Goal: Obtain resource: Download file/media

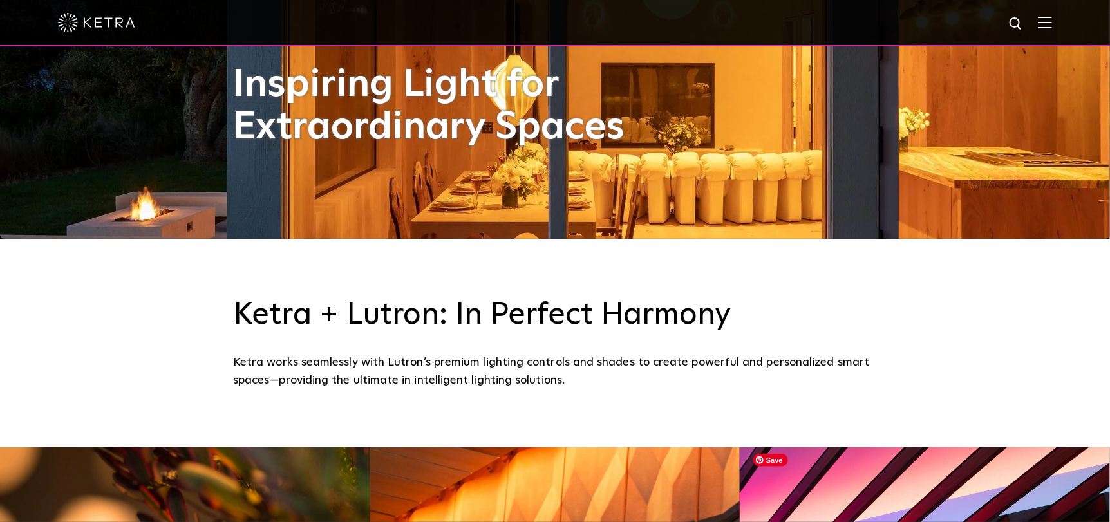
scroll to position [64, 0]
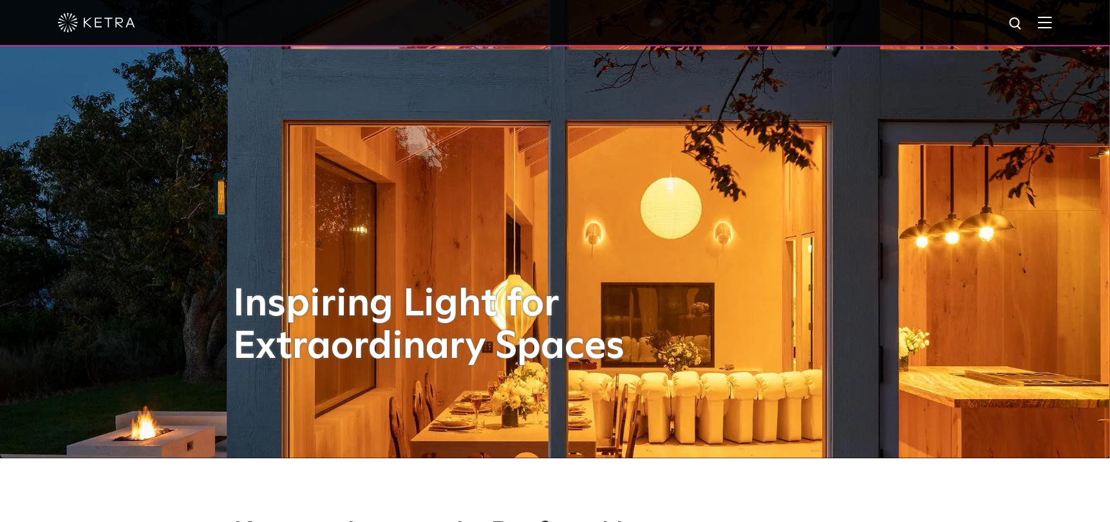
click at [1023, 23] on img at bounding box center [1016, 24] width 16 height 16
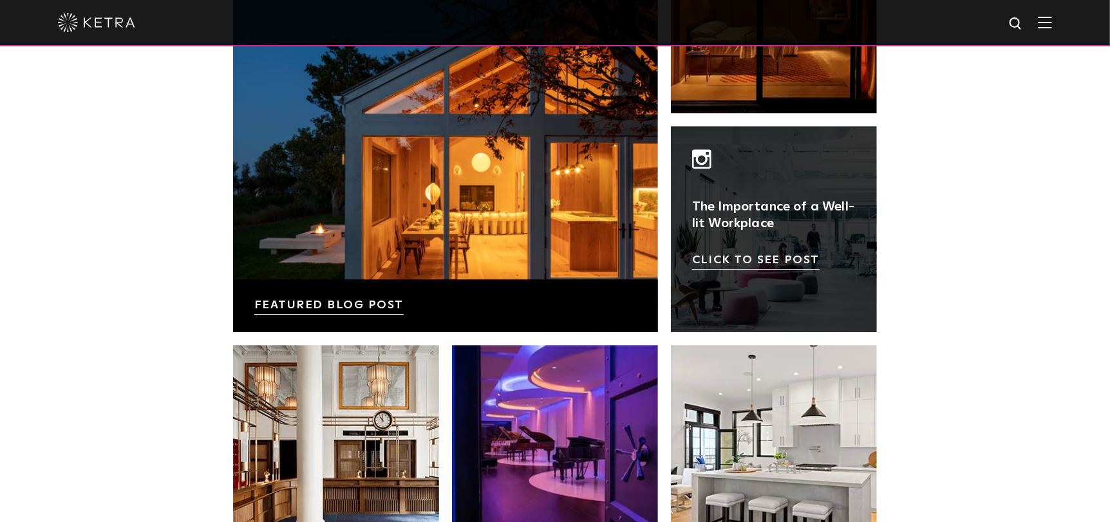
scroll to position [2447, 0]
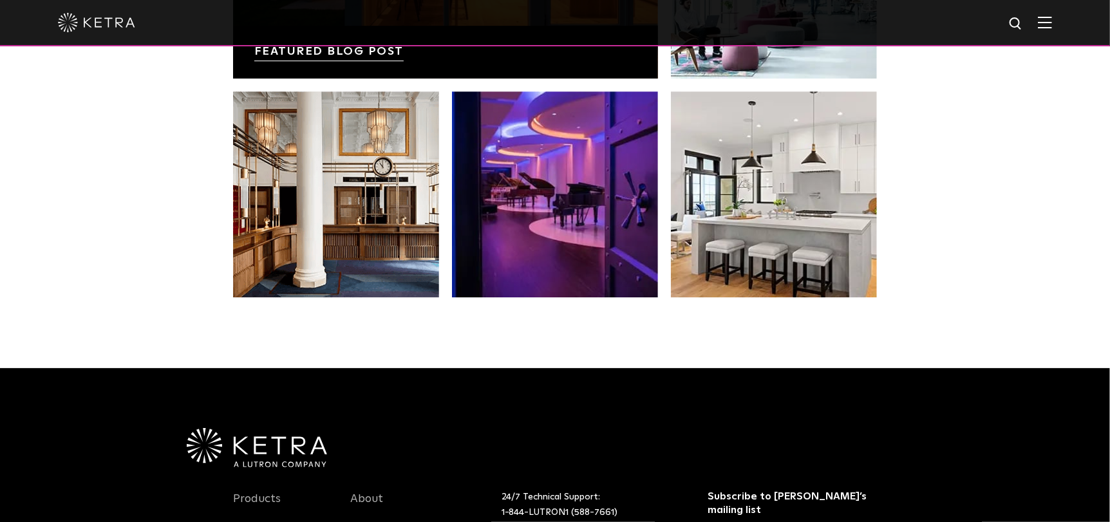
click at [1052, 25] on img at bounding box center [1045, 22] width 14 height 12
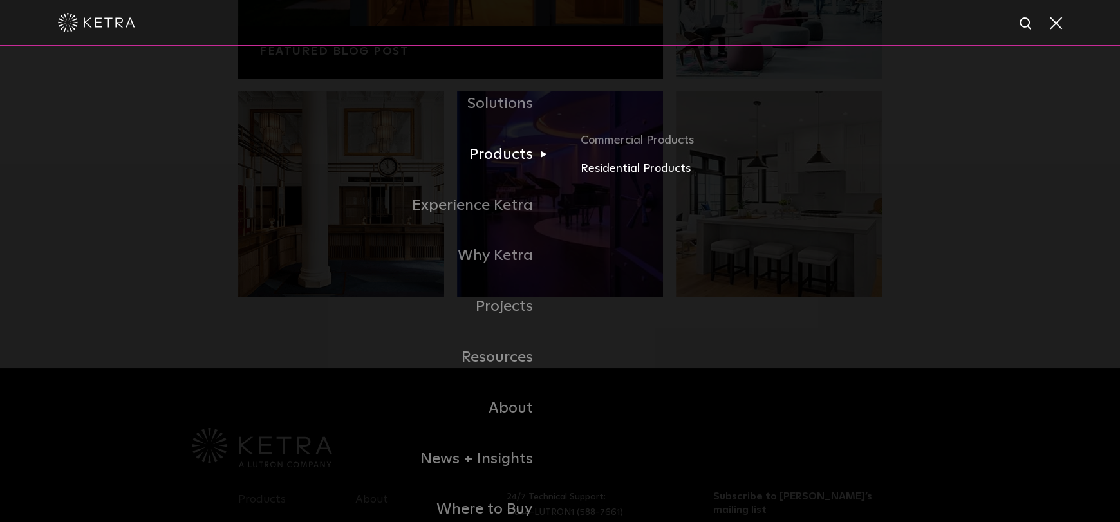
click at [634, 169] on link "Residential Products" at bounding box center [731, 169] width 301 height 19
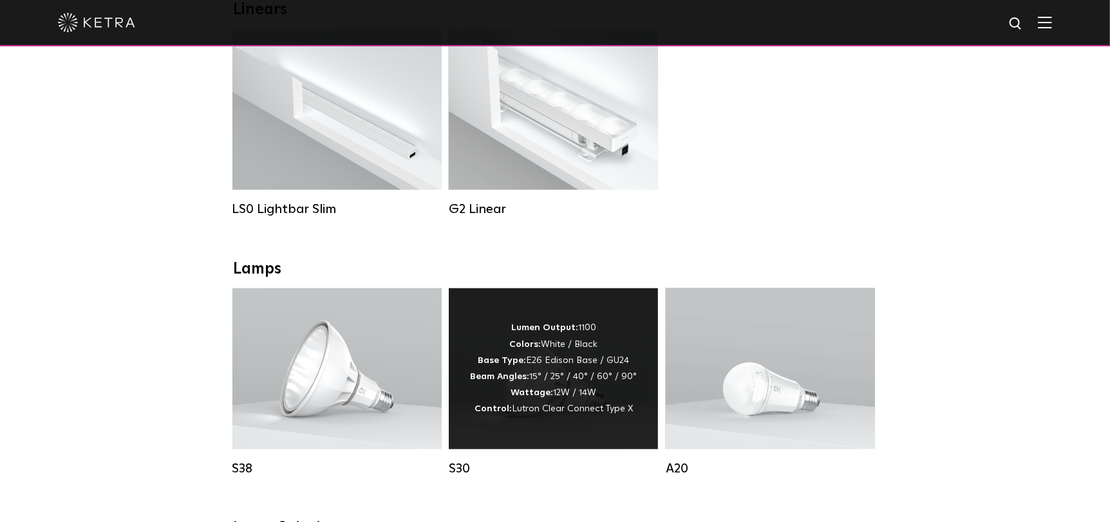
scroll to position [386, 0]
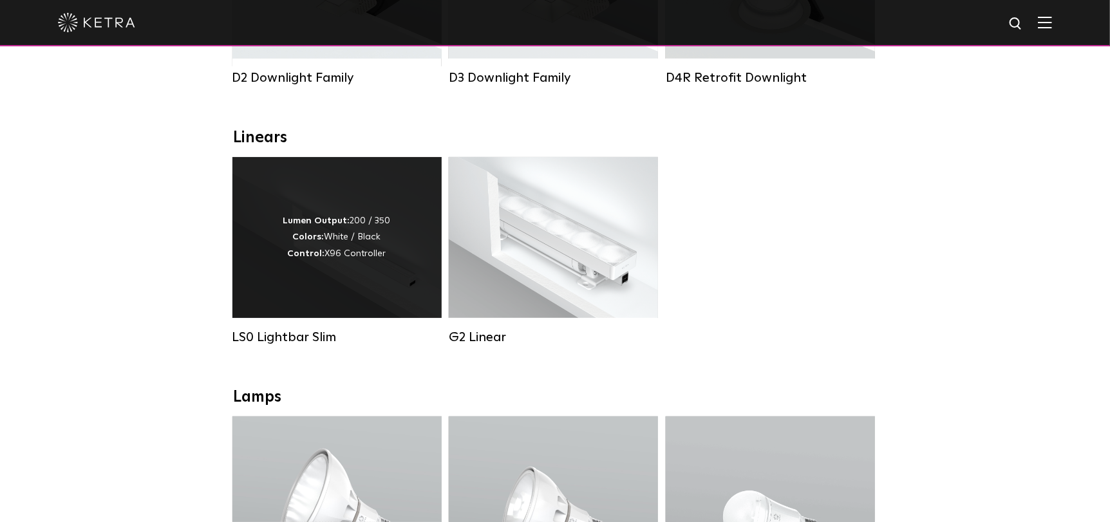
click at [377, 283] on div "Lumen Output: 200 / 350 Colors: White / Black Control: X96 Controller" at bounding box center [336, 237] width 209 height 161
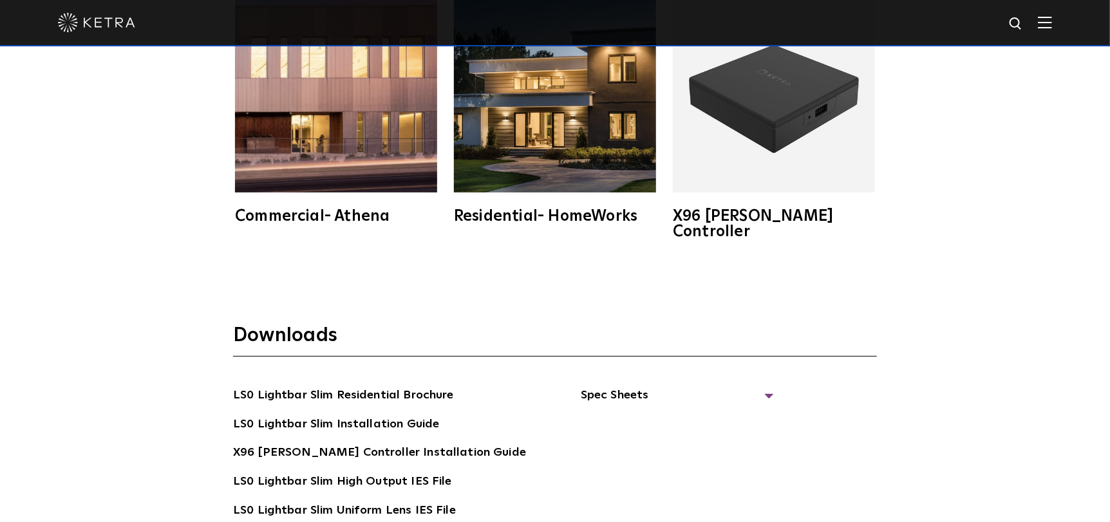
scroll to position [2318, 0]
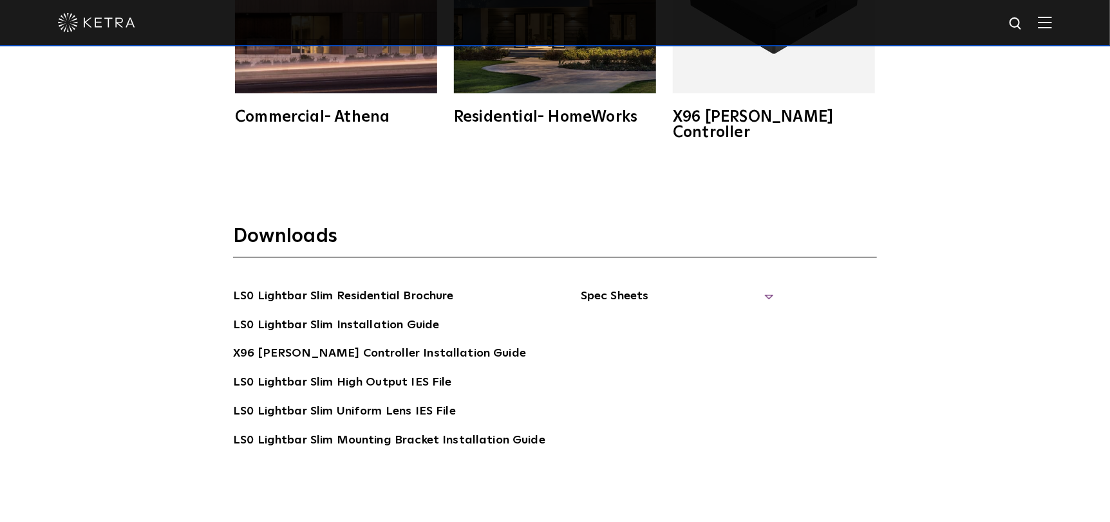
click at [645, 287] on span "Spec Sheets" at bounding box center [677, 301] width 193 height 28
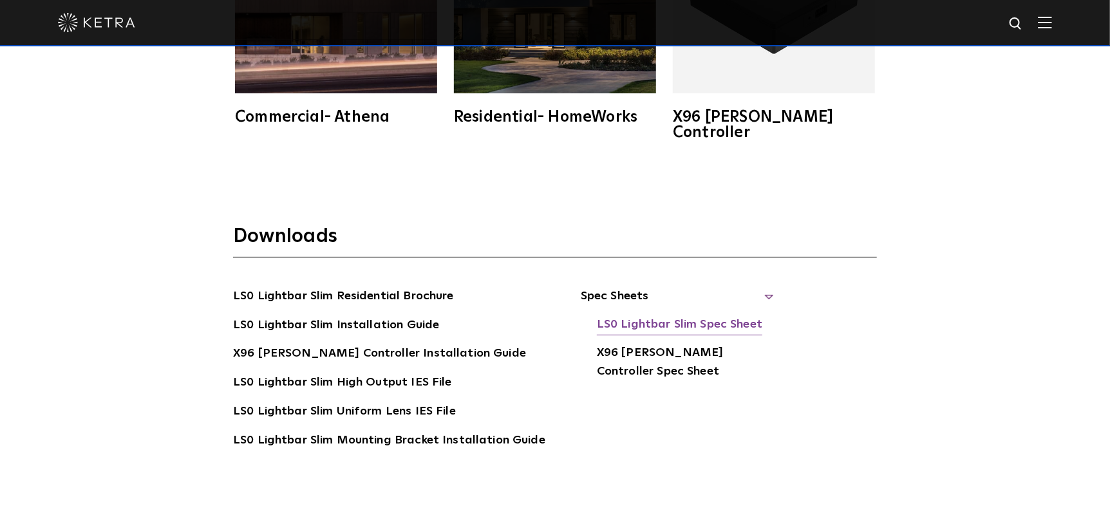
click at [708, 315] on link "LS0 Lightbar Slim Spec Sheet" at bounding box center [679, 325] width 165 height 21
